Goal: Task Accomplishment & Management: Manage account settings

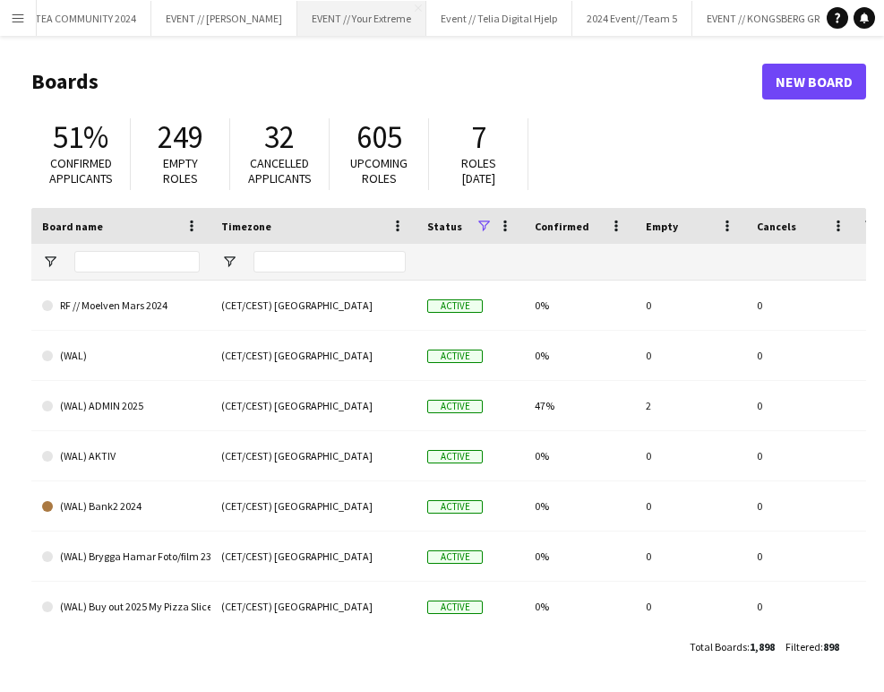
scroll to position [0, 427]
drag, startPoint x: 401, startPoint y: 24, endPoint x: 389, endPoint y: 20, distance: 13.3
click at [401, 24] on button "EVENT // Your Extreme Close" at bounding box center [357, 18] width 129 height 35
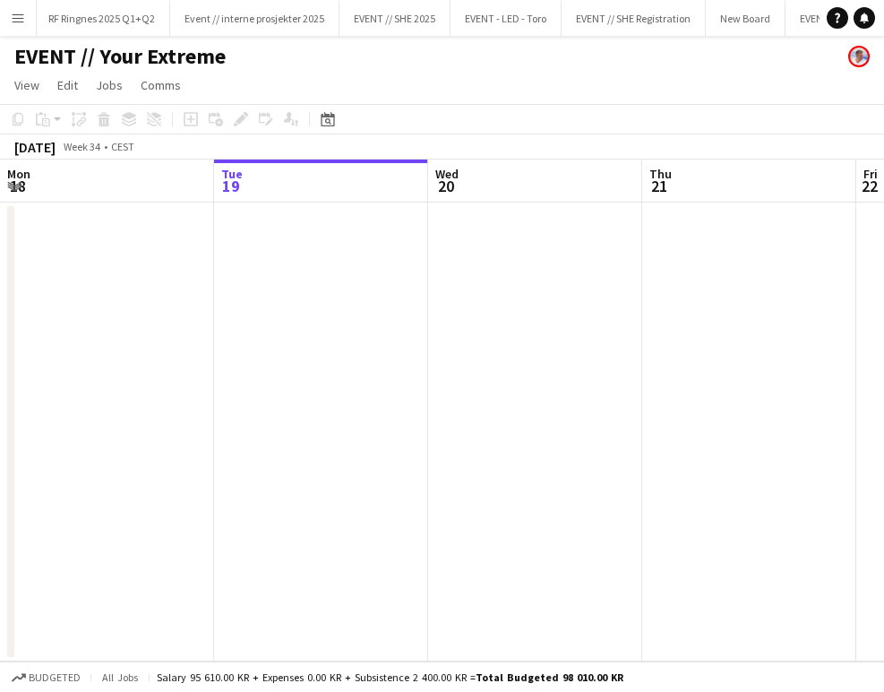
scroll to position [0, 2299]
click at [5, 14] on button "Menu" at bounding box center [18, 18] width 36 height 36
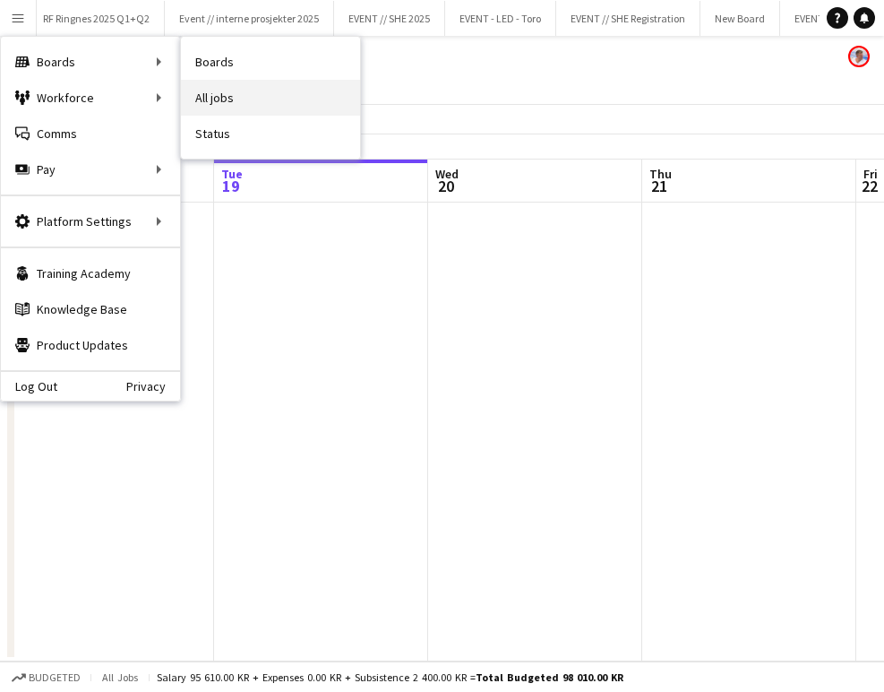
click at [206, 91] on link "All jobs" at bounding box center [270, 98] width 179 height 36
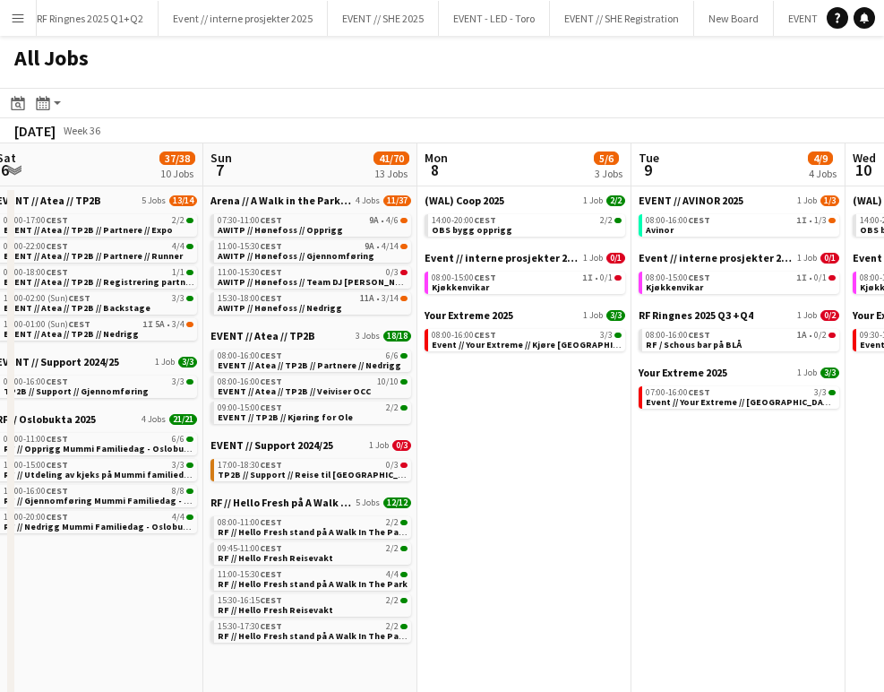
scroll to position [0, 471]
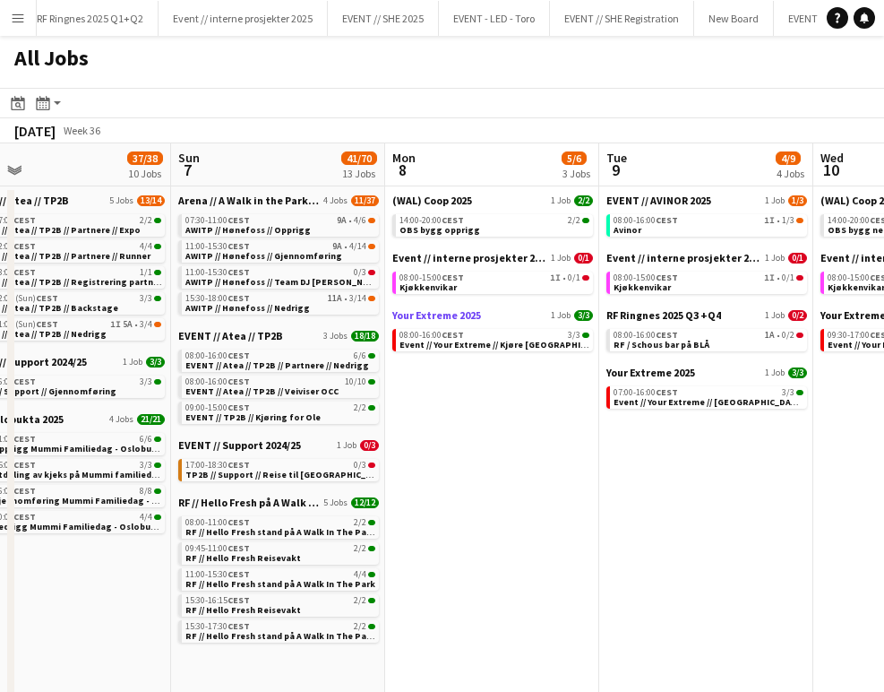
click at [469, 312] on span "Your Extreme 2025" at bounding box center [437, 314] width 89 height 13
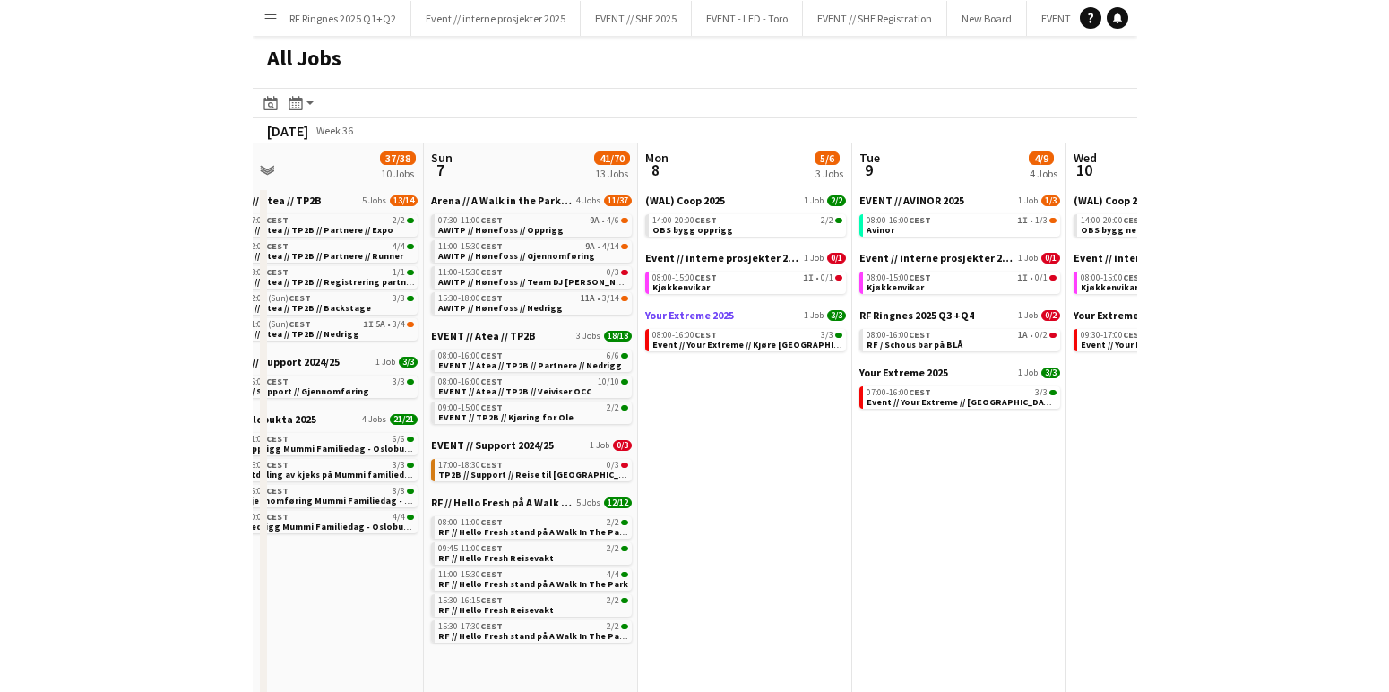
scroll to position [0, 470]
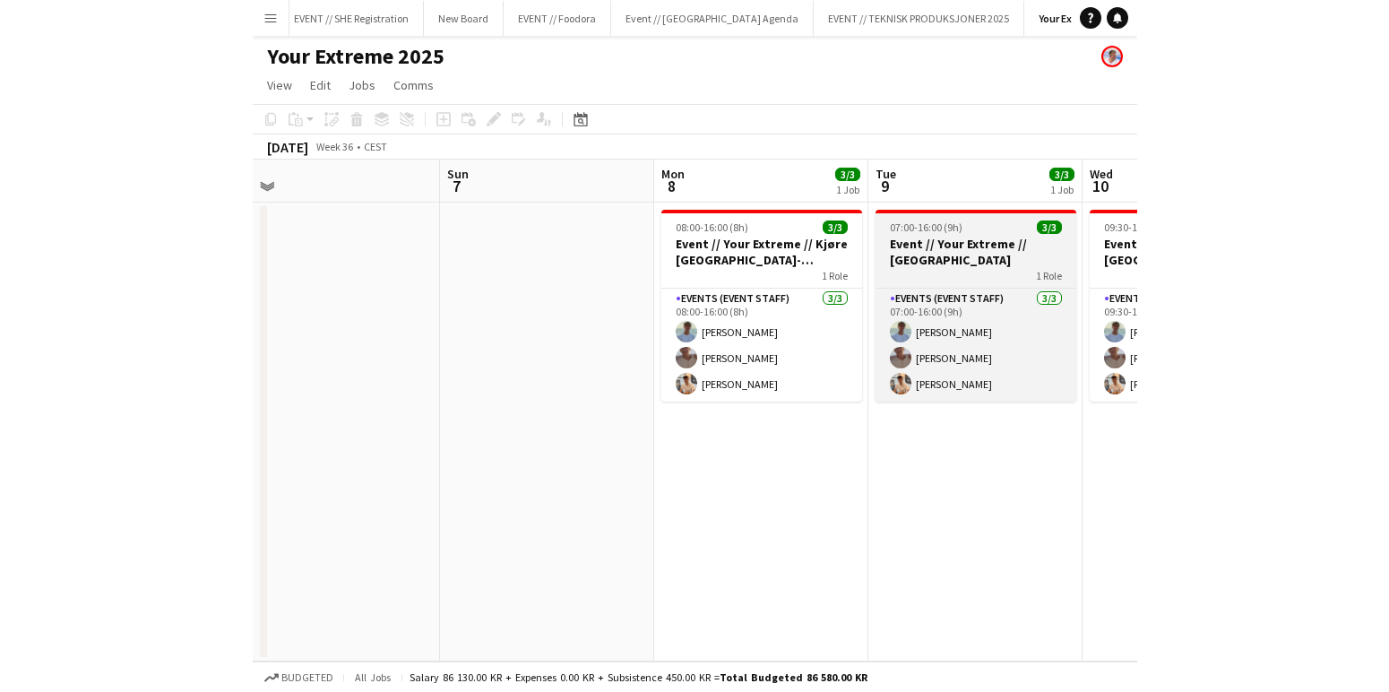
scroll to position [0, 686]
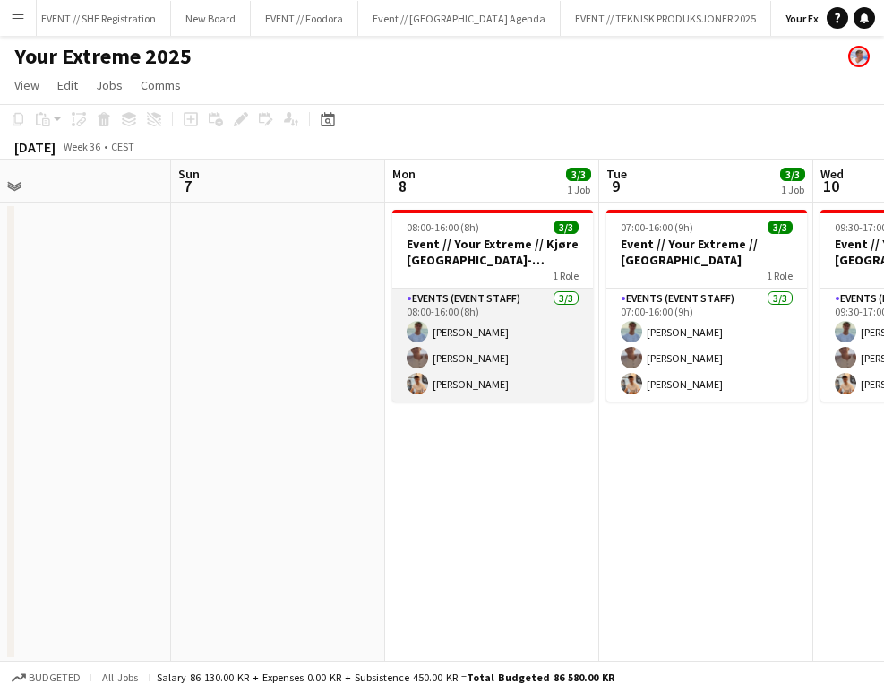
click at [481, 305] on app-card-role "Events (Event Staff) [DATE] 08:00-16:00 (8h) [PERSON_NAME] [PERSON_NAME] [PERSO…" at bounding box center [493, 345] width 201 height 113
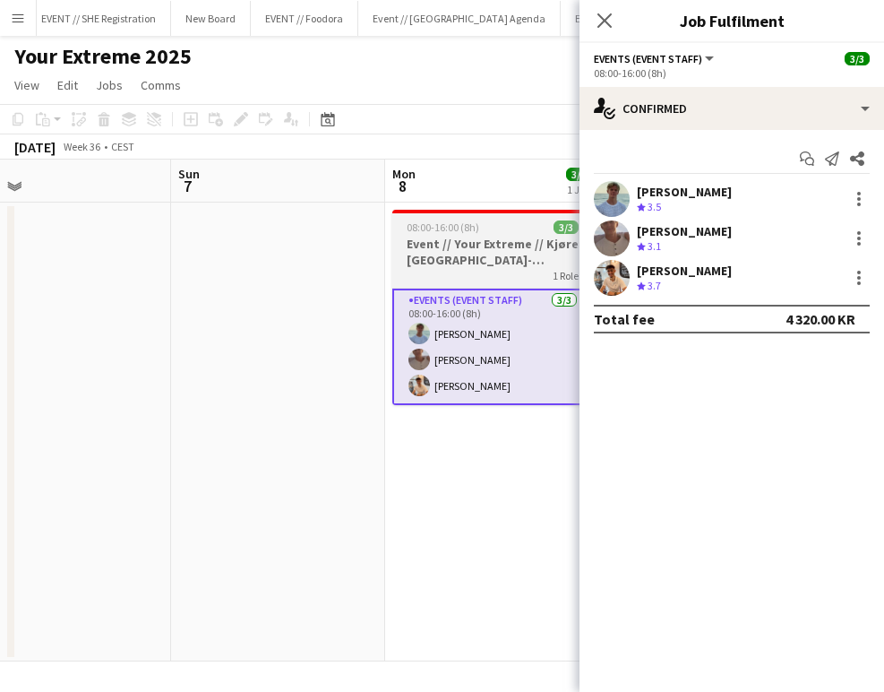
click at [514, 251] on h3 "Event // Your Extreme // Kjøre [GEOGRAPHIC_DATA]-[GEOGRAPHIC_DATA]" at bounding box center [493, 252] width 201 height 32
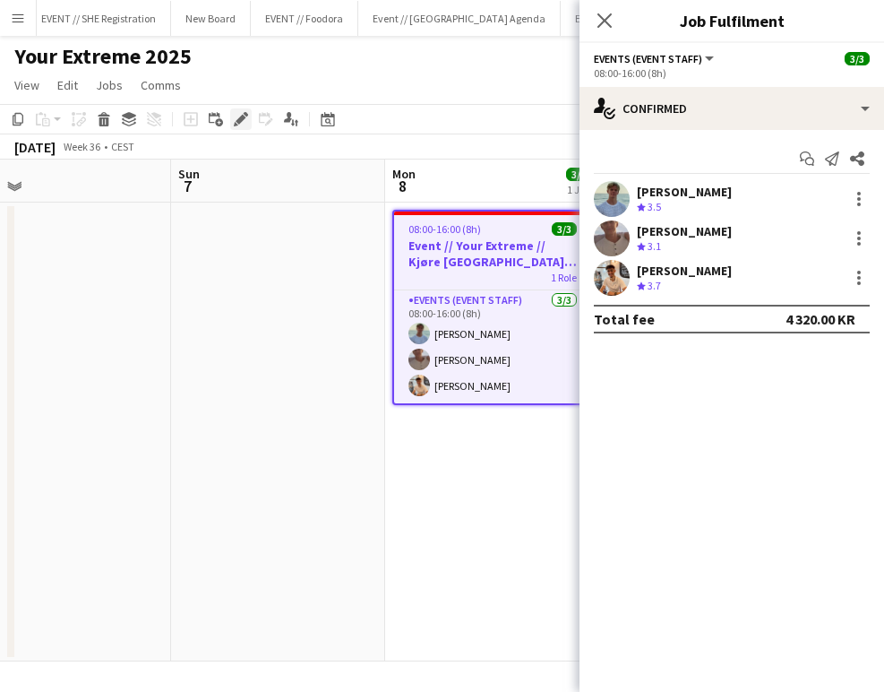
click at [246, 121] on icon "Edit" at bounding box center [241, 119] width 14 height 14
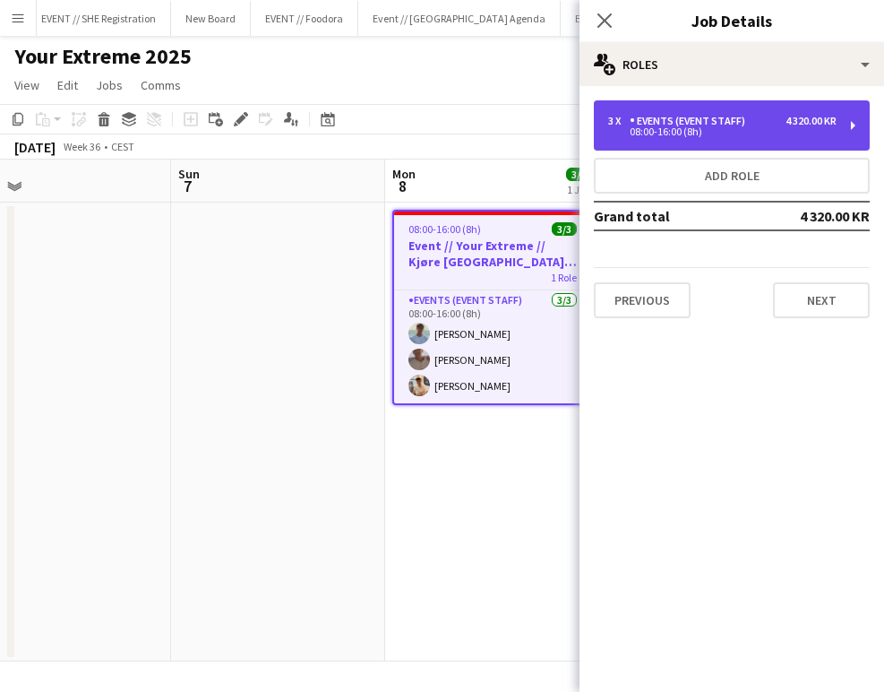
click at [769, 124] on div "3 x Events (Event Staff) 4 320.00 KR" at bounding box center [722, 121] width 229 height 13
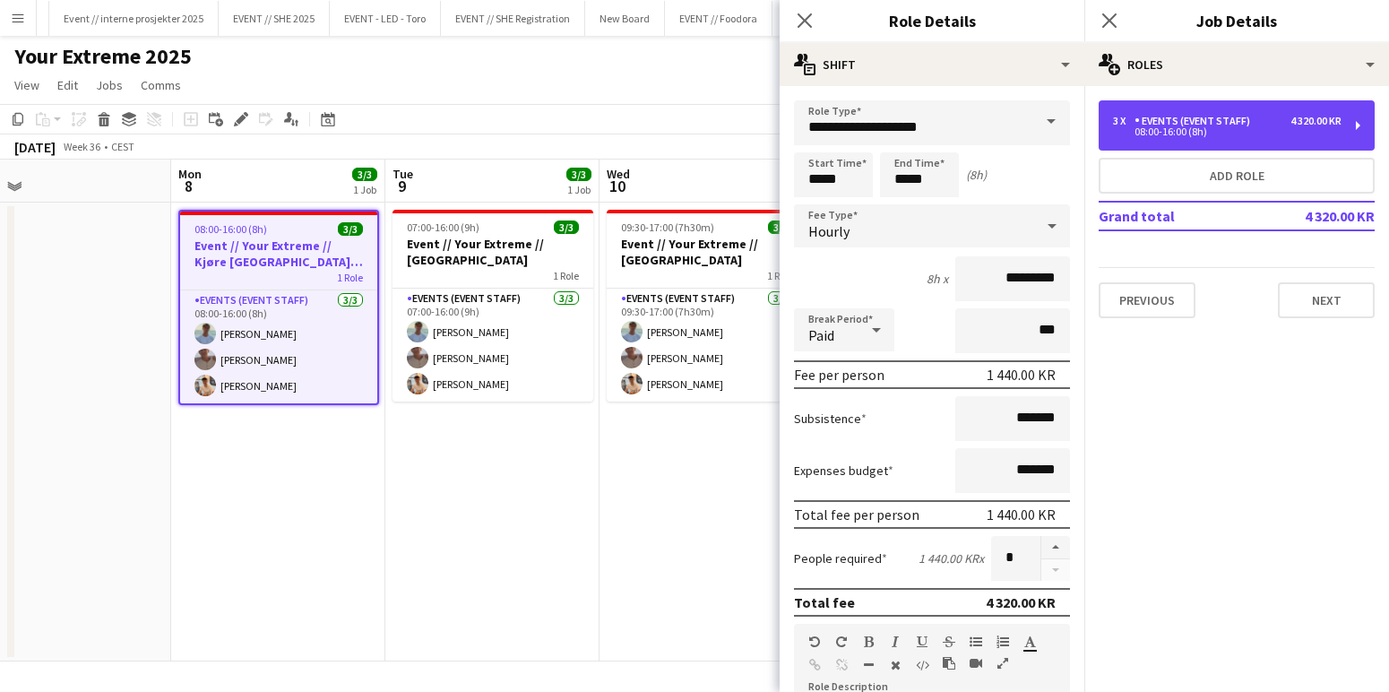
scroll to position [0, 2340]
